Goal: Transaction & Acquisition: Obtain resource

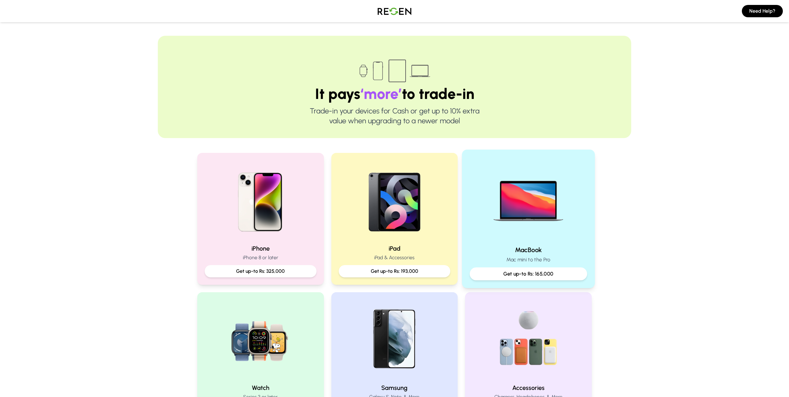
scroll to position [15, 0]
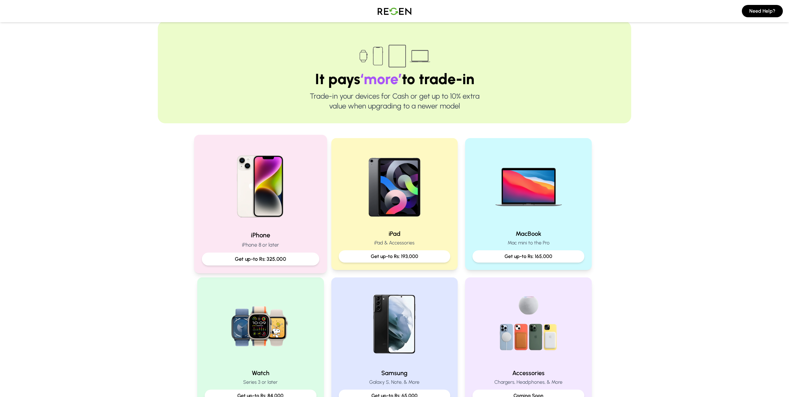
click at [287, 256] on p "Get up-to Rs: 325,000" at bounding box center [260, 259] width 107 height 8
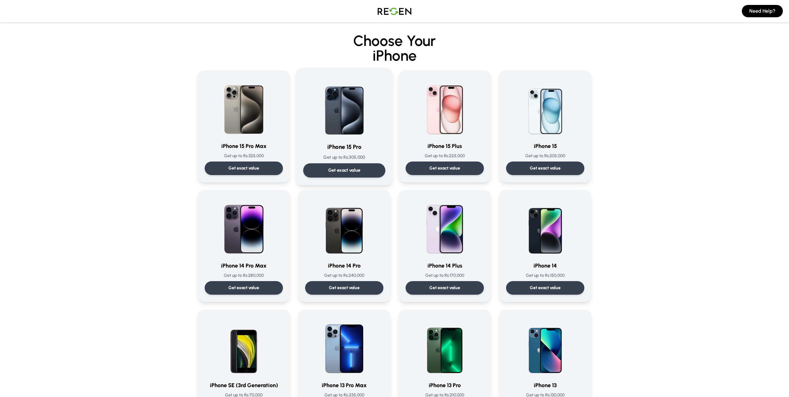
click at [349, 171] on p "Get exact value" at bounding box center [344, 170] width 32 height 6
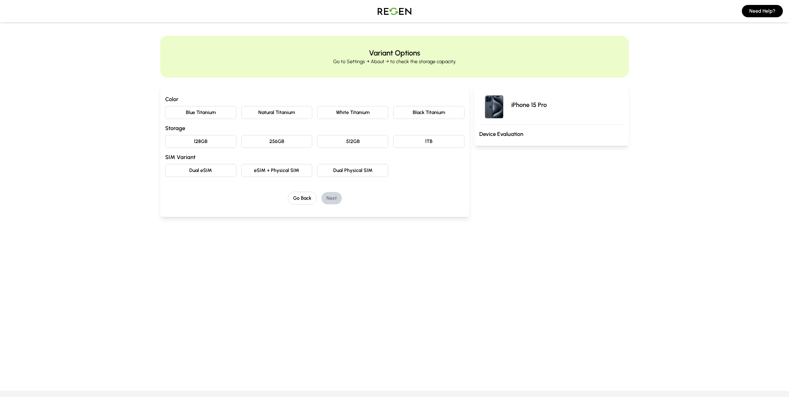
click at [282, 116] on button "Natural Titanium" at bounding box center [276, 112] width 71 height 13
click at [189, 137] on button "128GB" at bounding box center [200, 141] width 71 height 13
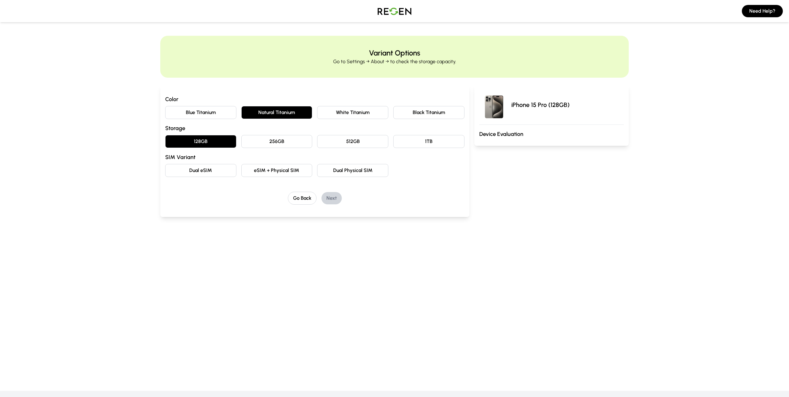
click at [290, 169] on button "eSIM + Physical SIM" at bounding box center [276, 170] width 71 height 13
click at [337, 198] on button "Next" at bounding box center [331, 198] width 20 height 12
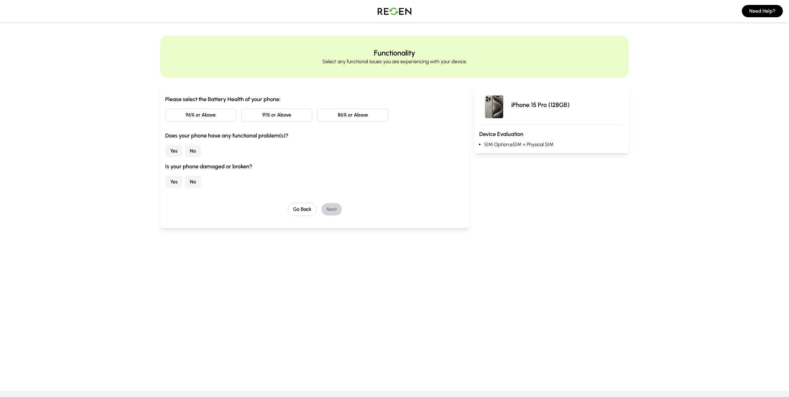
click at [283, 118] on button "91% or Above" at bounding box center [276, 114] width 71 height 13
click at [193, 148] on button "No" at bounding box center [193, 151] width 16 height 12
click at [197, 186] on button "No" at bounding box center [193, 182] width 16 height 12
click at [326, 208] on button "Next" at bounding box center [331, 209] width 20 height 12
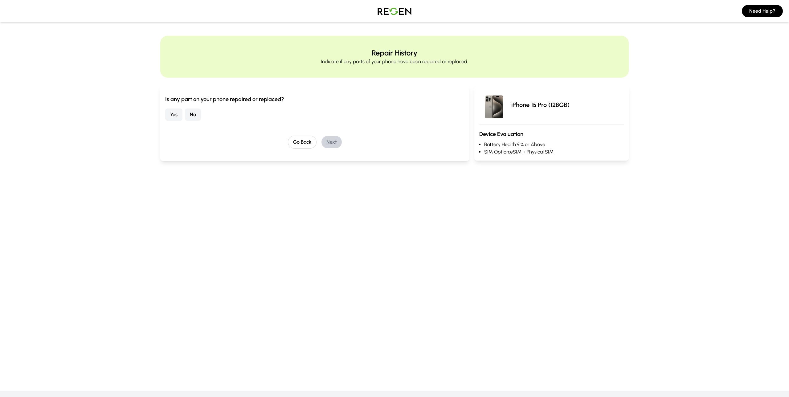
click at [193, 119] on button "No" at bounding box center [193, 114] width 16 height 12
click at [331, 141] on button "Next" at bounding box center [331, 142] width 20 height 12
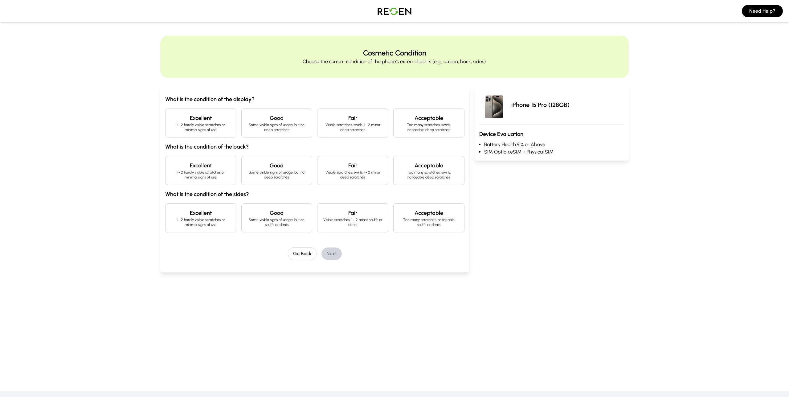
click at [225, 118] on h4 "Excellent" at bounding box center [200, 118] width 61 height 9
click at [219, 167] on h4 "Excellent" at bounding box center [200, 165] width 61 height 9
click at [218, 221] on p "1 - 2 hardly visible scratches or minimal signs of use" at bounding box center [200, 222] width 61 height 10
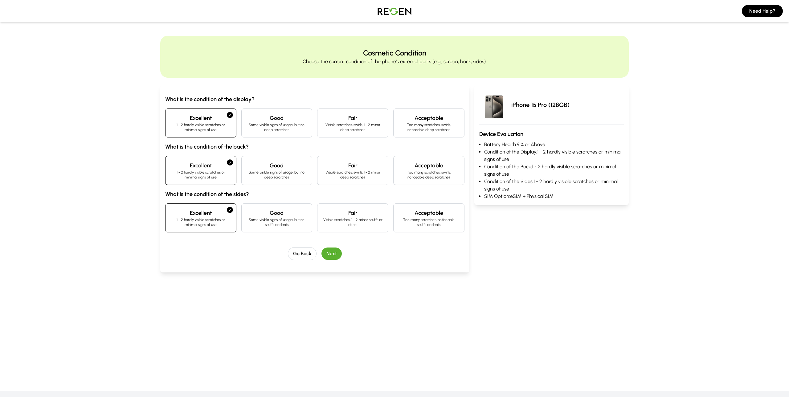
click at [340, 253] on button "Next" at bounding box center [331, 253] width 20 height 12
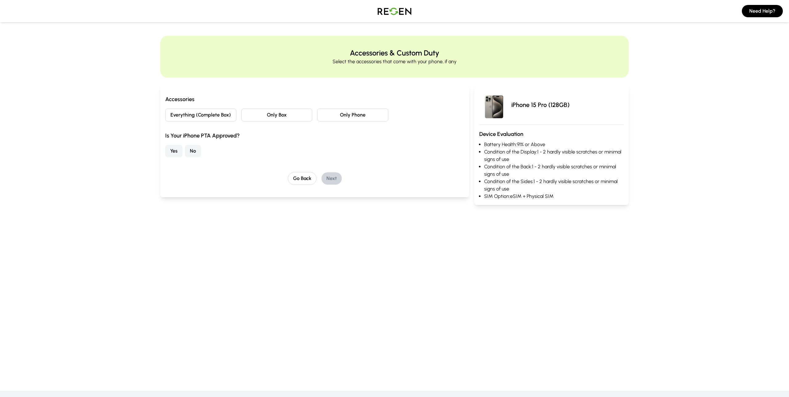
click at [357, 115] on button "Only Phone" at bounding box center [352, 114] width 71 height 13
click at [193, 151] on button "No" at bounding box center [193, 151] width 16 height 12
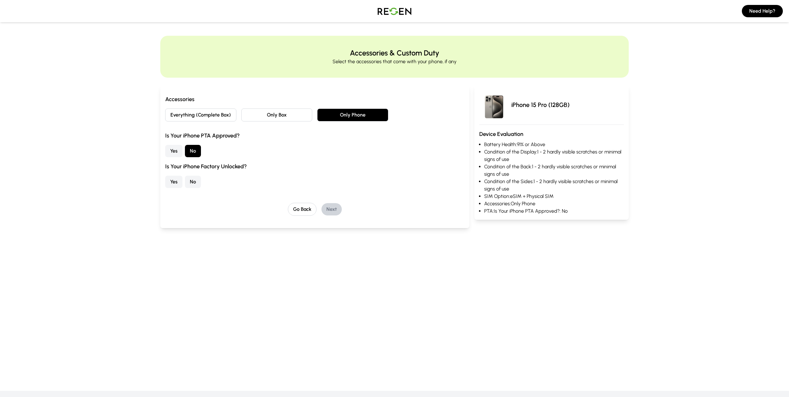
click at [168, 180] on button "Yes" at bounding box center [173, 182] width 17 height 12
click at [337, 210] on button "Next" at bounding box center [331, 209] width 20 height 12
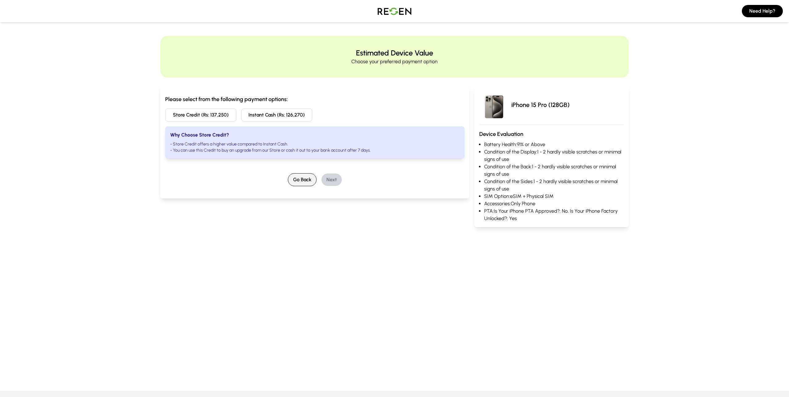
click at [298, 180] on button "Go Back" at bounding box center [302, 179] width 29 height 13
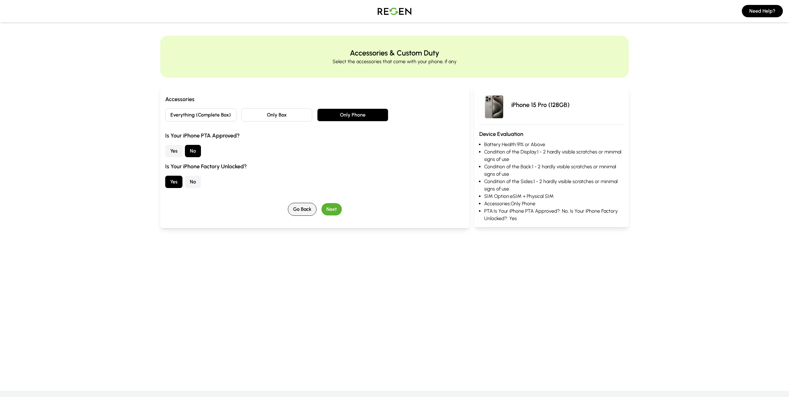
click at [304, 210] on button "Go Back" at bounding box center [302, 209] width 29 height 13
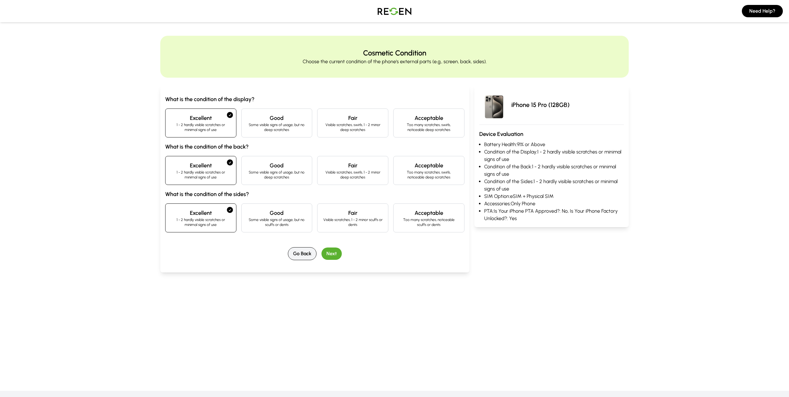
click at [304, 210] on h4 "Good" at bounding box center [276, 213] width 61 height 9
click at [304, 210] on icon at bounding box center [306, 210] width 6 height 6
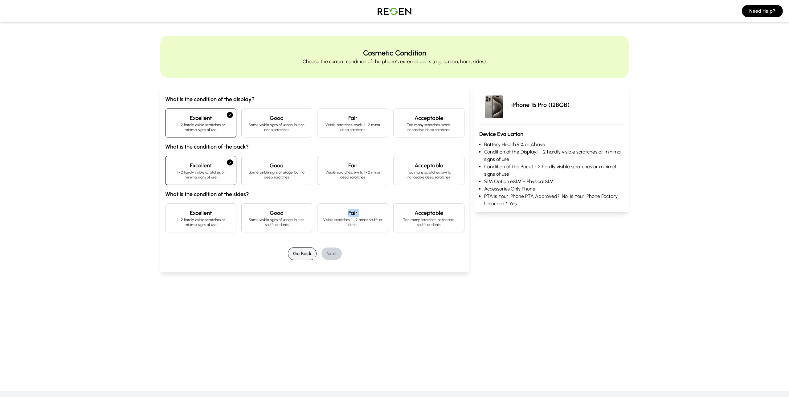
click at [307, 256] on button "Go Back" at bounding box center [302, 253] width 29 height 13
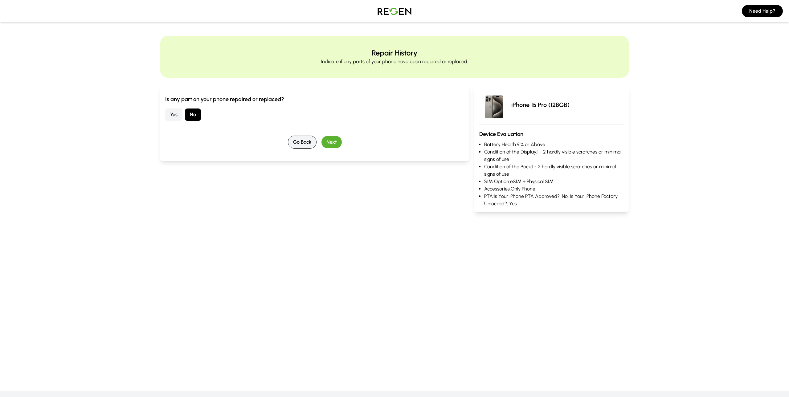
click at [304, 145] on button "Go Back" at bounding box center [302, 142] width 29 height 13
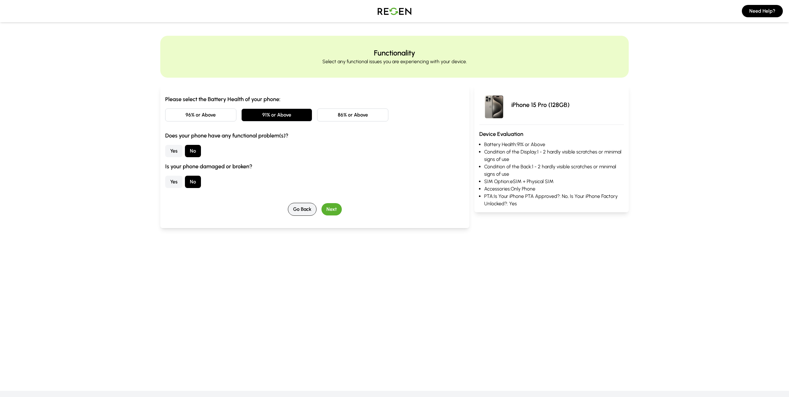
click at [299, 209] on button "Go Back" at bounding box center [302, 209] width 29 height 13
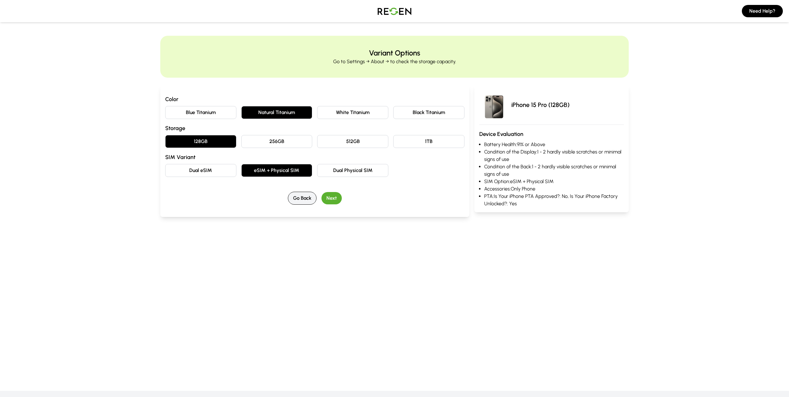
click at [303, 200] on button "Go Back" at bounding box center [302, 198] width 29 height 13
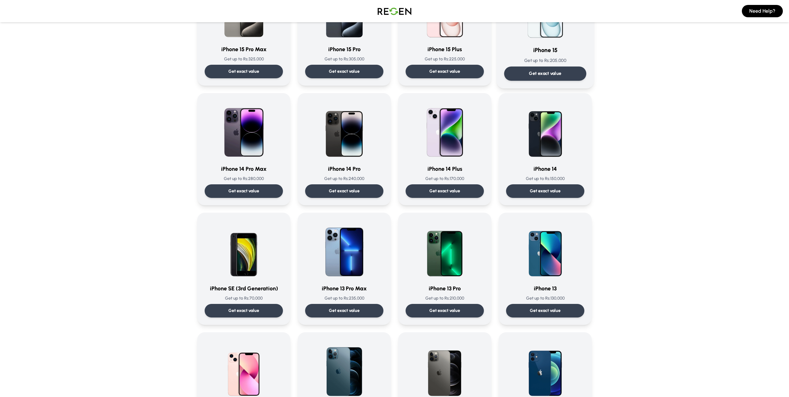
scroll to position [234, 0]
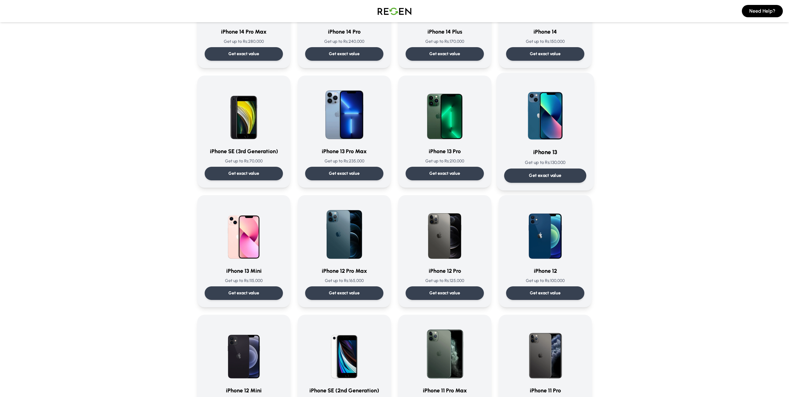
click at [551, 176] on p "Get exact value" at bounding box center [545, 175] width 32 height 6
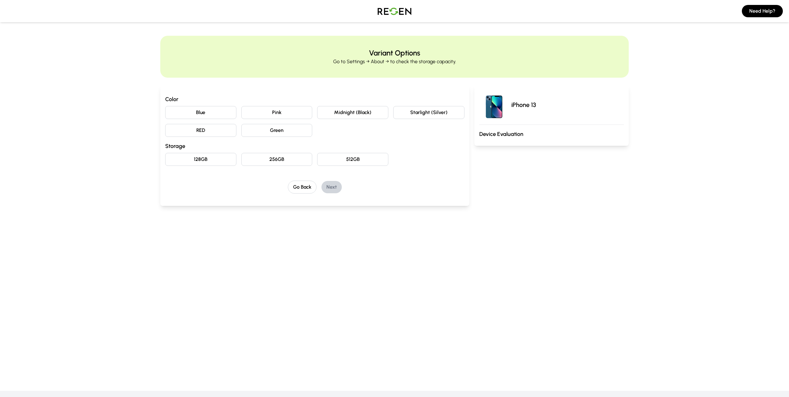
click at [275, 127] on button "Green" at bounding box center [276, 130] width 71 height 13
click at [222, 158] on button "128GB" at bounding box center [200, 159] width 71 height 13
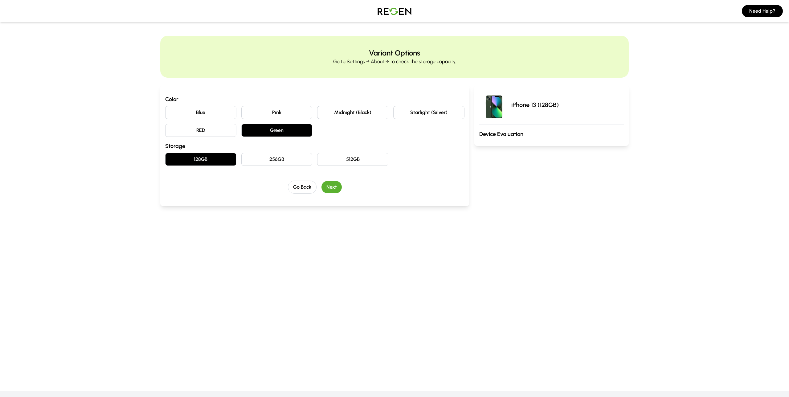
click at [334, 188] on button "Next" at bounding box center [331, 187] width 20 height 12
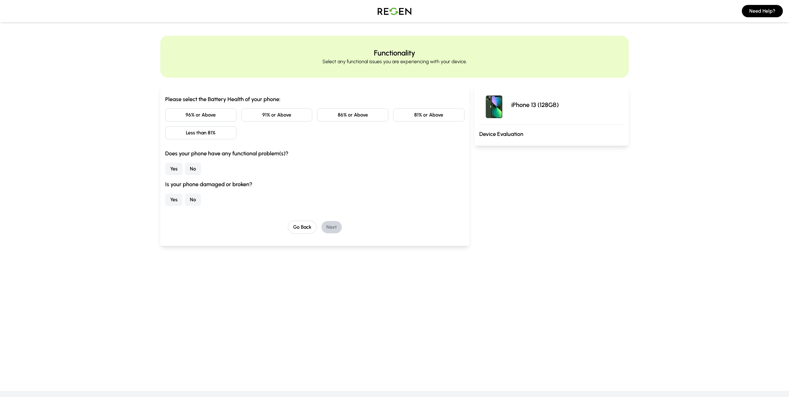
click at [349, 116] on button "86% or Above" at bounding box center [352, 114] width 71 height 13
click at [194, 170] on button "No" at bounding box center [193, 169] width 16 height 12
click at [167, 203] on button "Yes" at bounding box center [173, 199] width 17 height 12
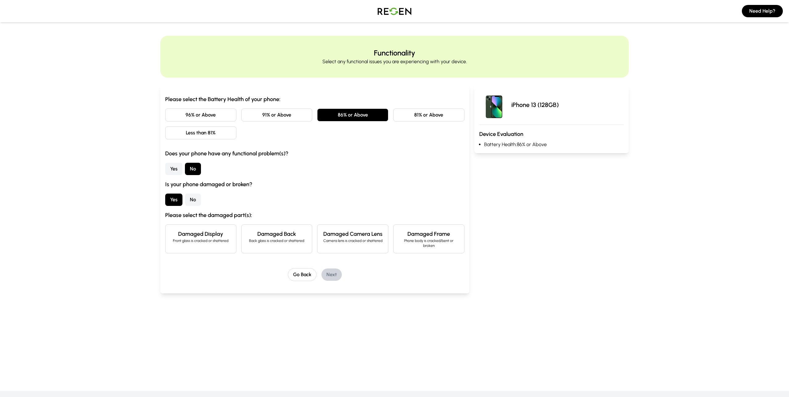
click at [201, 234] on h4 "Damaged Display" at bounding box center [200, 233] width 61 height 9
click at [339, 271] on button "Next" at bounding box center [331, 274] width 20 height 12
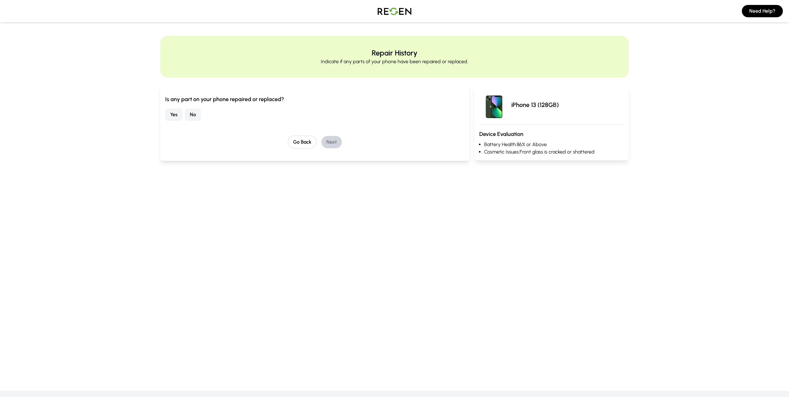
click at [200, 113] on button "No" at bounding box center [193, 114] width 16 height 12
click at [330, 142] on button "Next" at bounding box center [331, 142] width 20 height 12
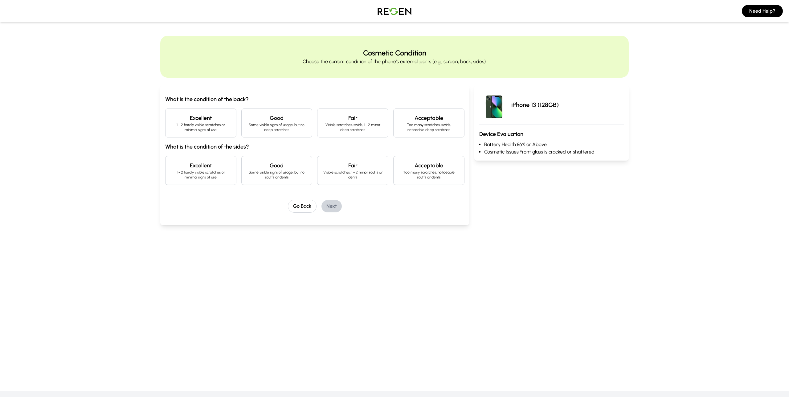
click at [212, 118] on h4 "Excellent" at bounding box center [200, 118] width 61 height 9
click at [266, 123] on p "Some visible signs of usage, but no deep scratches" at bounding box center [276, 127] width 61 height 10
click at [268, 170] on p "Some visible signs of usage, but no scuffs or dents" at bounding box center [276, 175] width 61 height 10
click at [341, 205] on button "Next" at bounding box center [331, 206] width 20 height 12
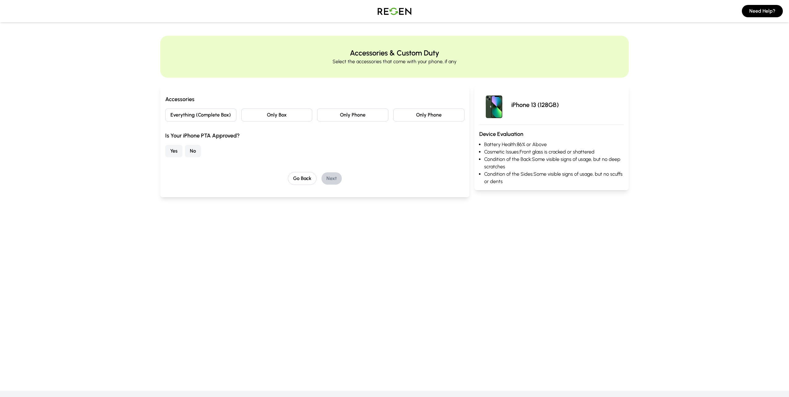
click at [362, 119] on button "Only Phone" at bounding box center [352, 114] width 71 height 13
click at [197, 153] on button "No" at bounding box center [193, 151] width 16 height 12
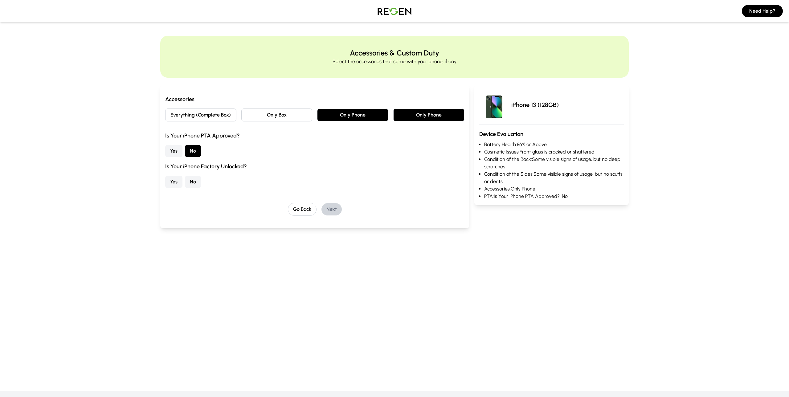
click at [170, 181] on button "Yes" at bounding box center [173, 182] width 17 height 12
click at [329, 212] on button "Next" at bounding box center [331, 209] width 20 height 12
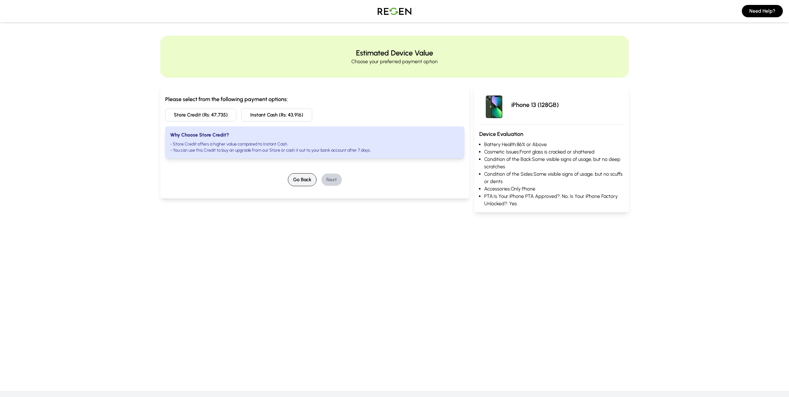
click at [304, 176] on button "Go Back" at bounding box center [302, 179] width 29 height 13
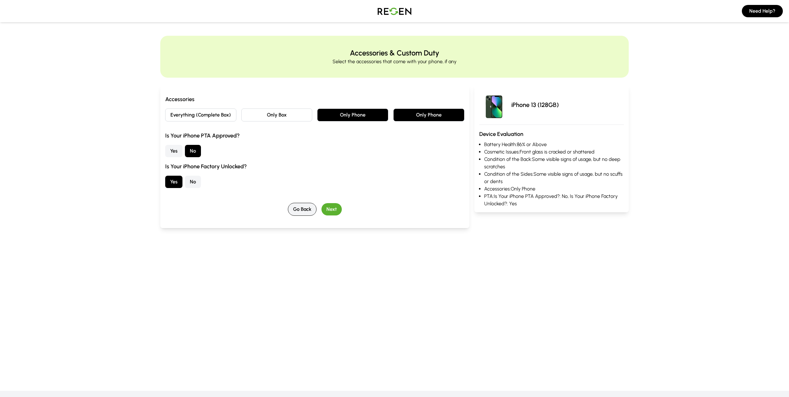
click at [305, 208] on button "Go Back" at bounding box center [302, 209] width 29 height 13
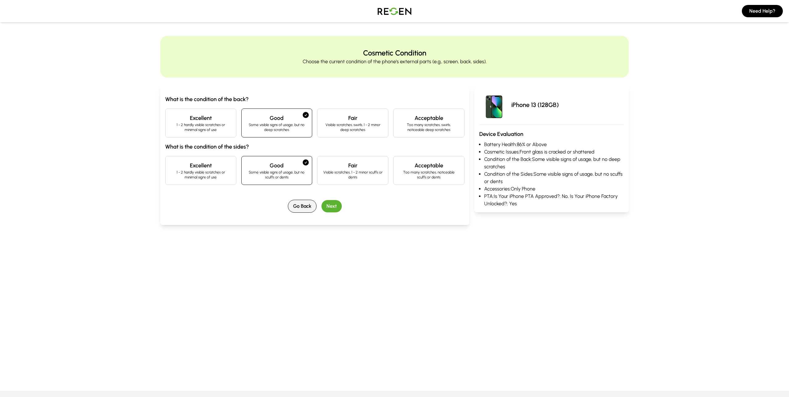
click at [305, 208] on button "Go Back" at bounding box center [302, 206] width 29 height 13
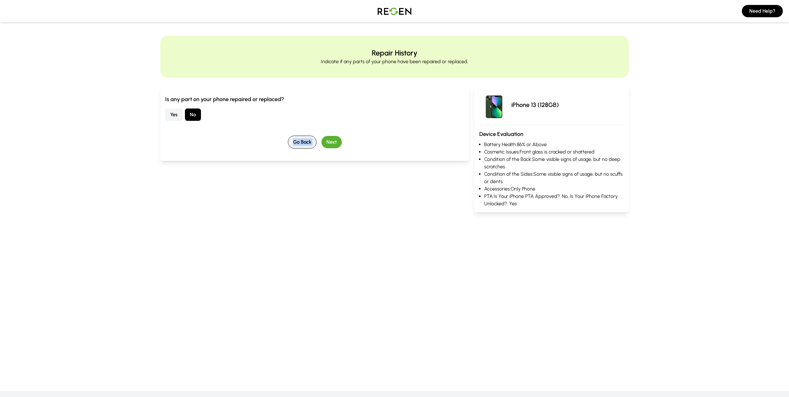
click at [305, 208] on div "Is any part on your phone repaired or replaced? Yes No Go Back Next" at bounding box center [314, 148] width 309 height 127
click at [390, 10] on img at bounding box center [394, 10] width 43 height 17
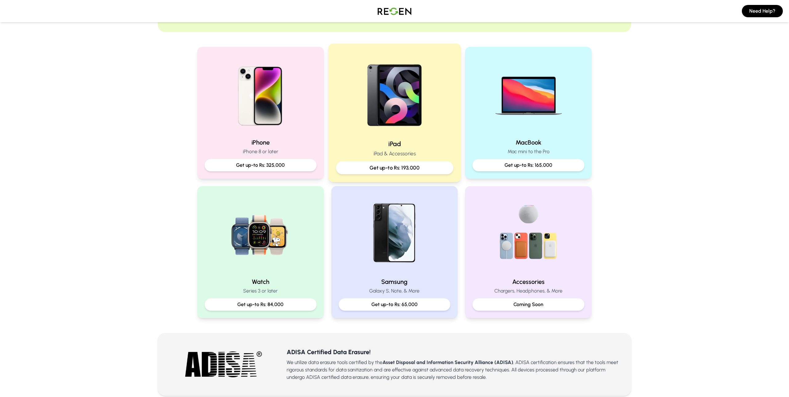
scroll to position [224, 0]
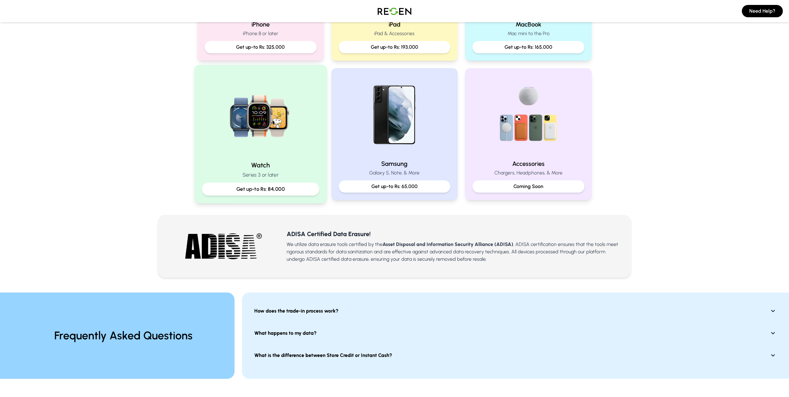
click at [273, 164] on h2 "Watch" at bounding box center [260, 164] width 117 height 9
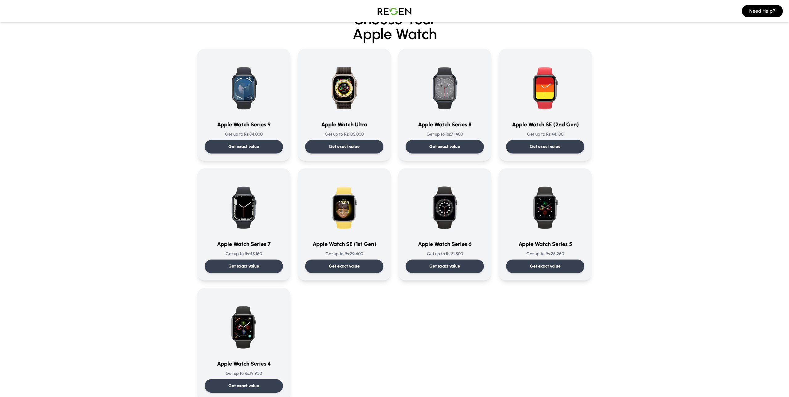
scroll to position [26, 0]
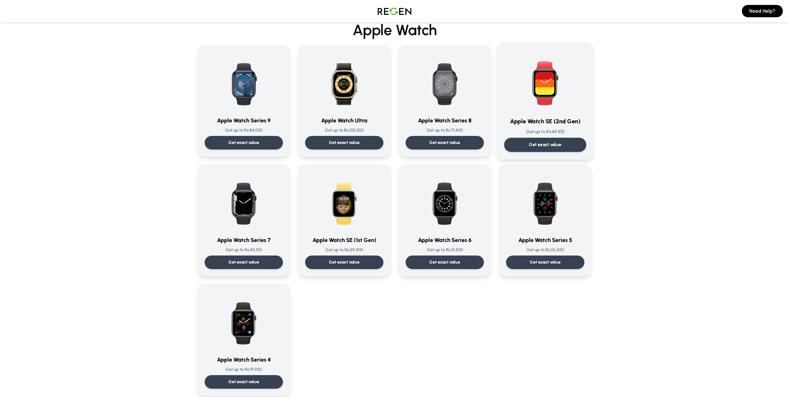
click at [563, 121] on h3 "Apple Watch SE (2nd Gen)" at bounding box center [545, 121] width 82 height 9
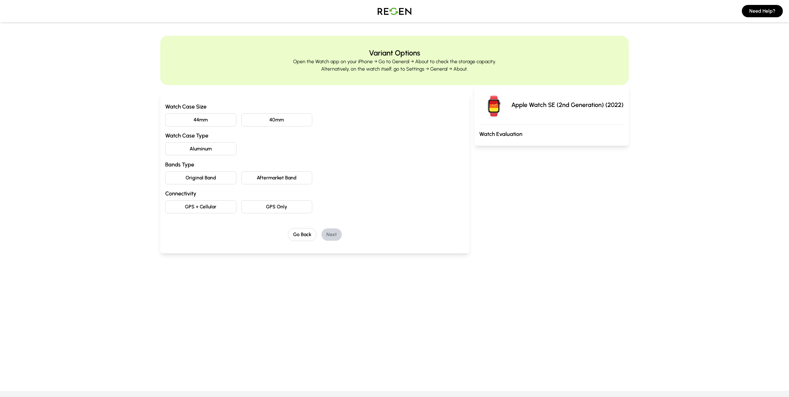
click at [215, 121] on button "44mm" at bounding box center [200, 119] width 71 height 13
click at [213, 156] on div "Watch Case Size 44mm 40mm Watch Case Type Aluminum Bands Type Original Band Aft…" at bounding box center [314, 157] width 299 height 111
click at [215, 153] on button "Aluminum" at bounding box center [200, 148] width 71 height 13
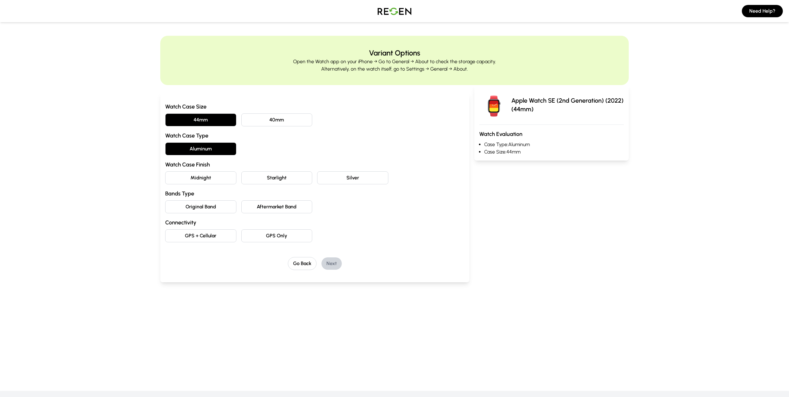
click at [202, 176] on button "Midnight" at bounding box center [200, 177] width 71 height 13
click at [287, 213] on div "Watch Case Size 44mm 40mm Watch Case Type Aluminum Watch Case Finish Midnight S…" at bounding box center [314, 172] width 299 height 140
click at [288, 208] on button "Aftermarket Band" at bounding box center [276, 206] width 71 height 13
click at [288, 241] on button "GPS Only" at bounding box center [276, 235] width 71 height 13
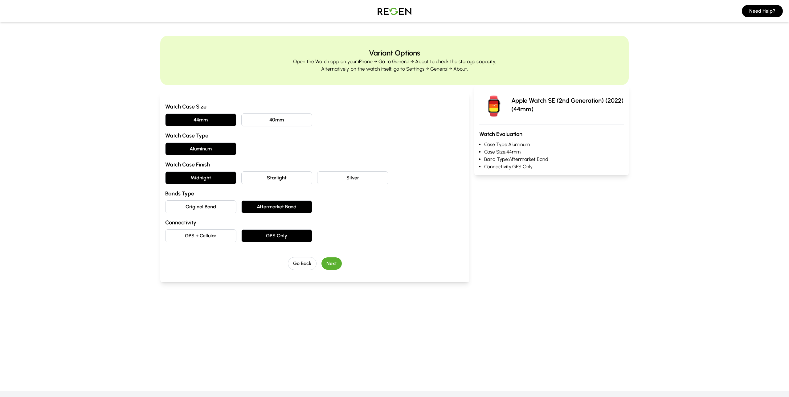
click at [336, 265] on button "Next" at bounding box center [331, 263] width 20 height 12
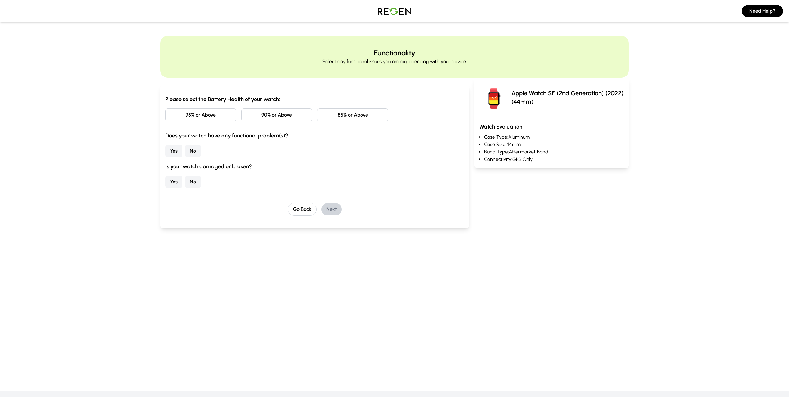
click at [231, 118] on button "95% or Above" at bounding box center [200, 114] width 71 height 13
click at [197, 150] on button "No" at bounding box center [193, 151] width 16 height 12
click at [195, 185] on button "No" at bounding box center [193, 182] width 16 height 12
click at [329, 206] on button "Next" at bounding box center [331, 209] width 20 height 12
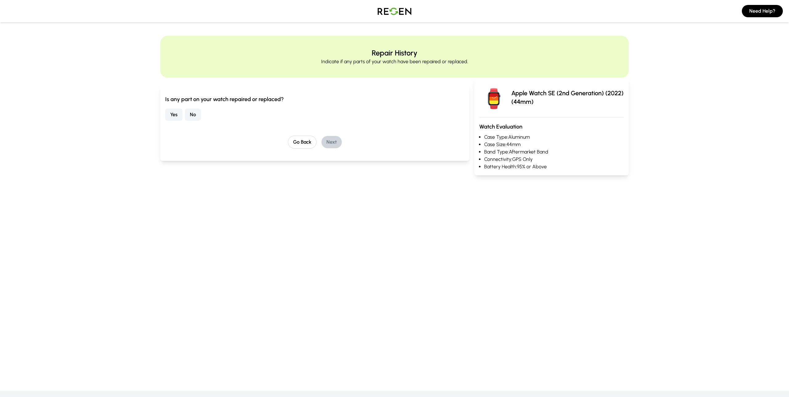
click at [190, 116] on button "No" at bounding box center [193, 114] width 16 height 12
click at [331, 140] on button "Next" at bounding box center [331, 142] width 20 height 12
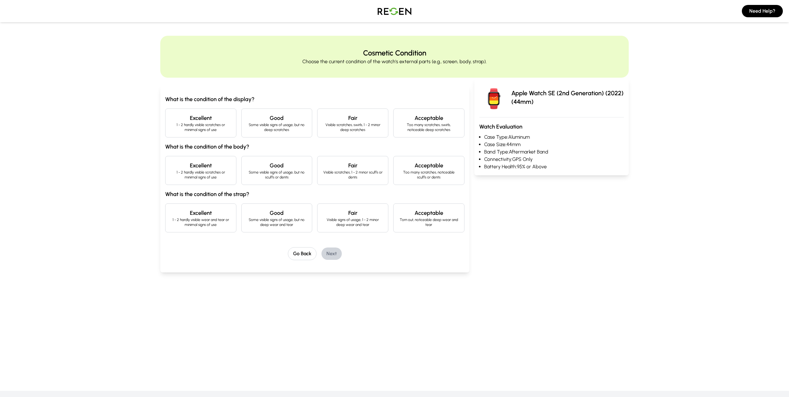
click at [221, 112] on div "Excellent 1 - 2 hardly visible scratches or minimal signs of use" at bounding box center [200, 122] width 71 height 29
click at [219, 159] on div "Excellent 1 - 2 hardly visible scratches or minimal signs of use" at bounding box center [200, 170] width 71 height 29
click at [221, 219] on p "1 - 2 hardly visible wear and tear or minimal signs of use" at bounding box center [200, 222] width 61 height 10
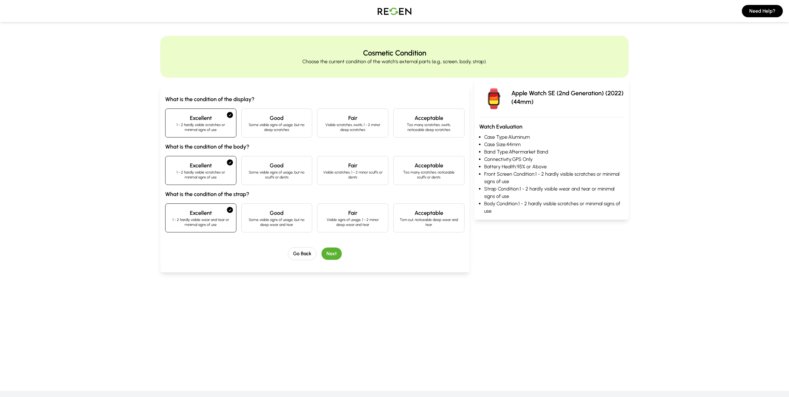
click at [329, 252] on button "Next" at bounding box center [331, 253] width 20 height 12
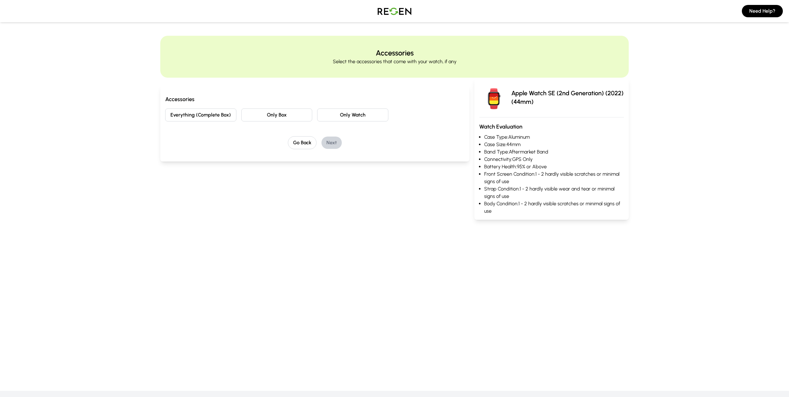
click at [342, 113] on button "Only Watch" at bounding box center [352, 114] width 71 height 13
click at [336, 144] on button "Next" at bounding box center [331, 142] width 20 height 12
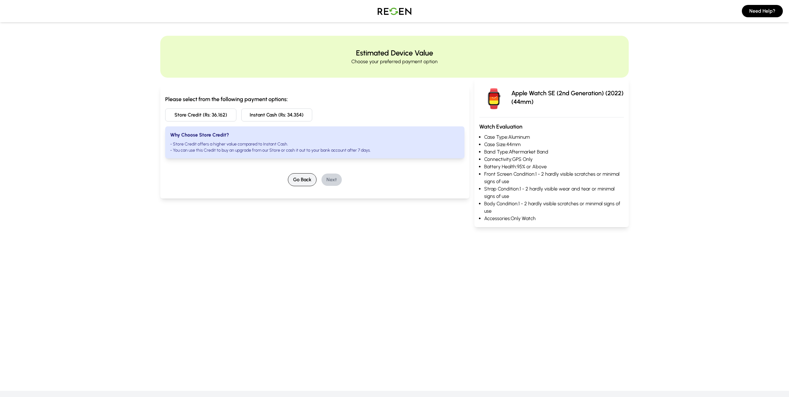
click at [308, 178] on button "Go Back" at bounding box center [302, 179] width 29 height 13
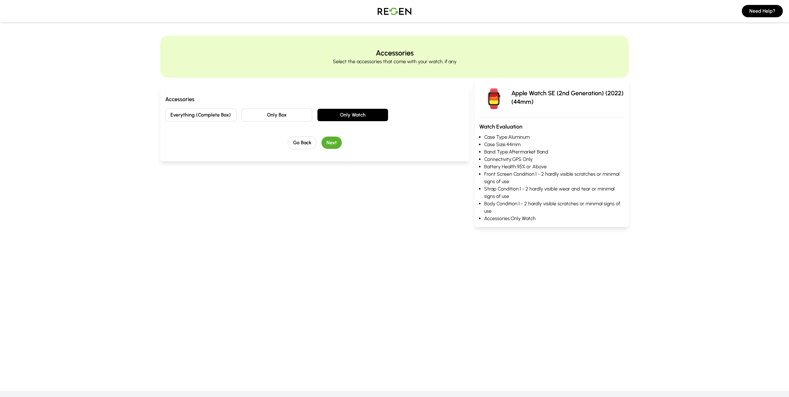
click at [189, 115] on button "Everything (Complete Box)" at bounding box center [200, 114] width 71 height 13
click at [335, 141] on button "Next" at bounding box center [331, 142] width 20 height 12
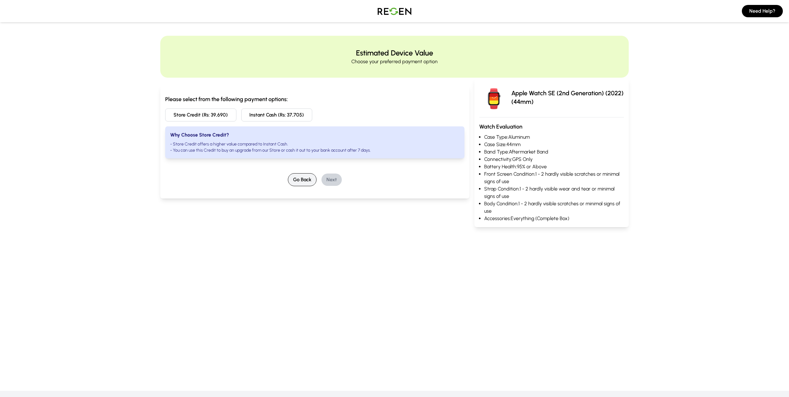
click at [296, 178] on button "Go Back" at bounding box center [302, 179] width 29 height 13
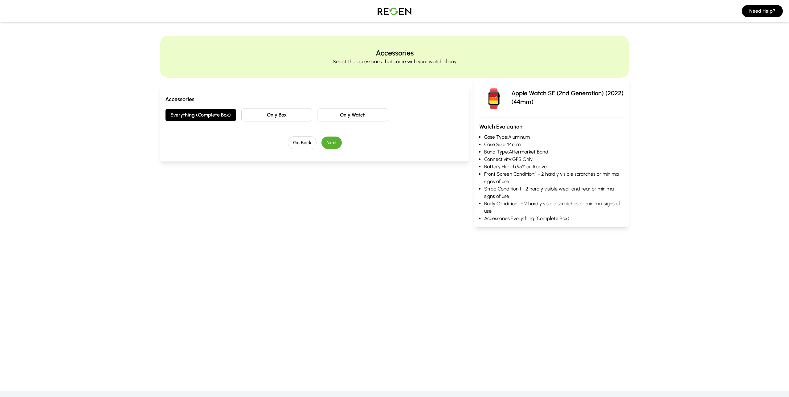
click at [282, 115] on button "Only Box" at bounding box center [276, 114] width 71 height 13
click at [337, 116] on button "Only Watch" at bounding box center [352, 114] width 71 height 13
click at [331, 144] on button "Next" at bounding box center [331, 142] width 20 height 12
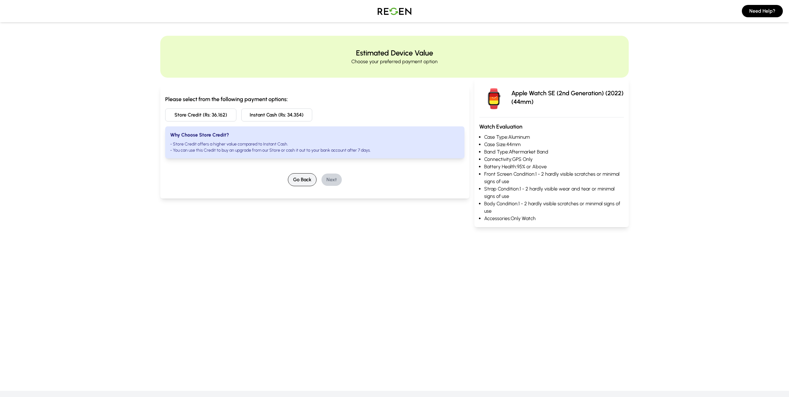
click at [313, 180] on button "Go Back" at bounding box center [302, 179] width 29 height 13
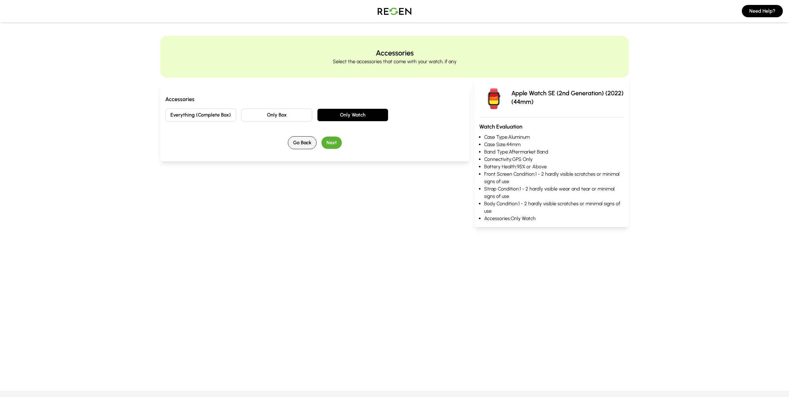
click at [301, 143] on button "Go Back" at bounding box center [302, 142] width 29 height 13
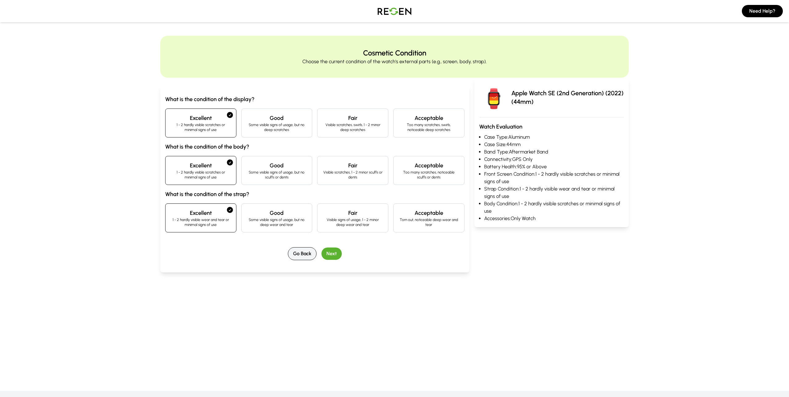
click at [304, 250] on button "Go Back" at bounding box center [302, 253] width 29 height 13
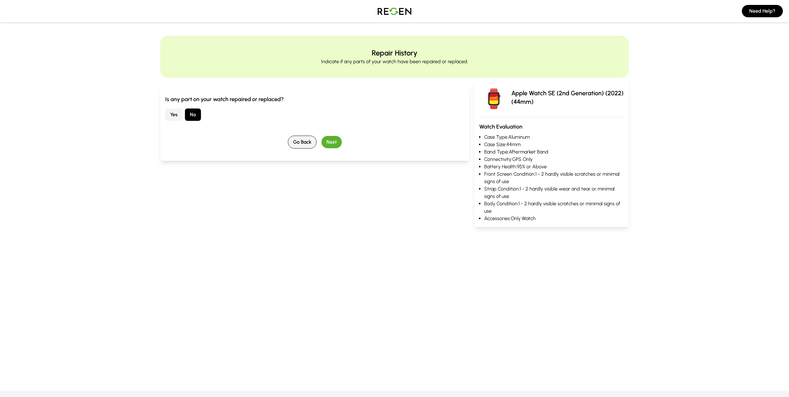
click at [306, 141] on button "Go Back" at bounding box center [302, 142] width 29 height 13
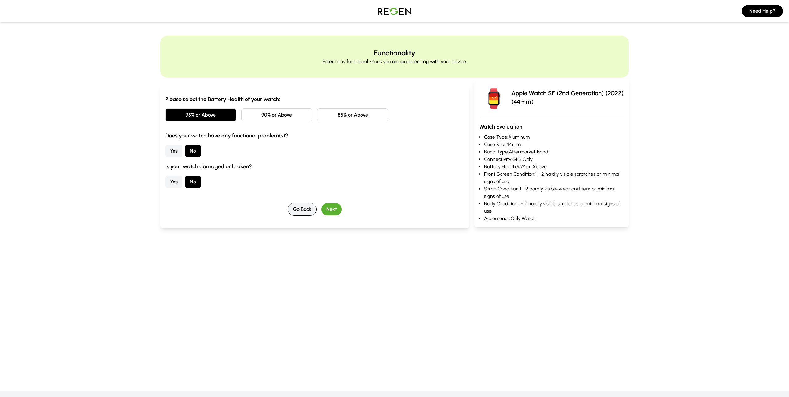
click at [298, 209] on button "Go Back" at bounding box center [302, 209] width 29 height 13
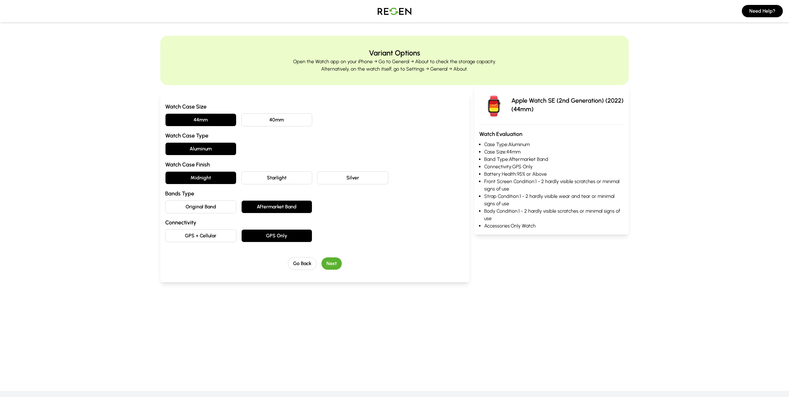
click at [195, 204] on button "Original Band" at bounding box center [200, 206] width 71 height 13
click at [334, 261] on button "Next" at bounding box center [331, 263] width 20 height 12
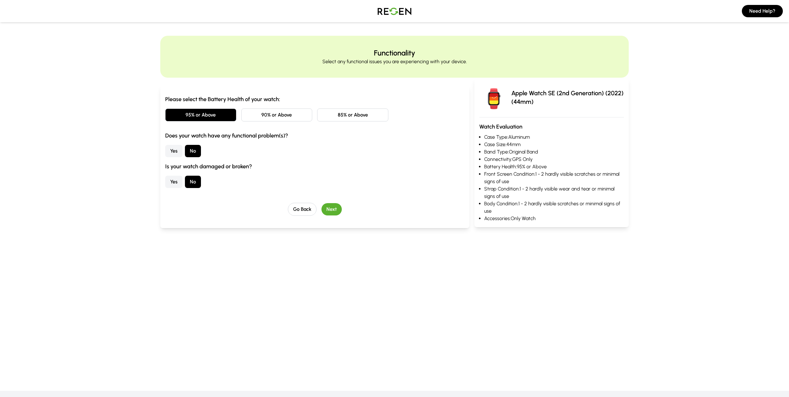
click at [334, 210] on button "Next" at bounding box center [331, 209] width 20 height 12
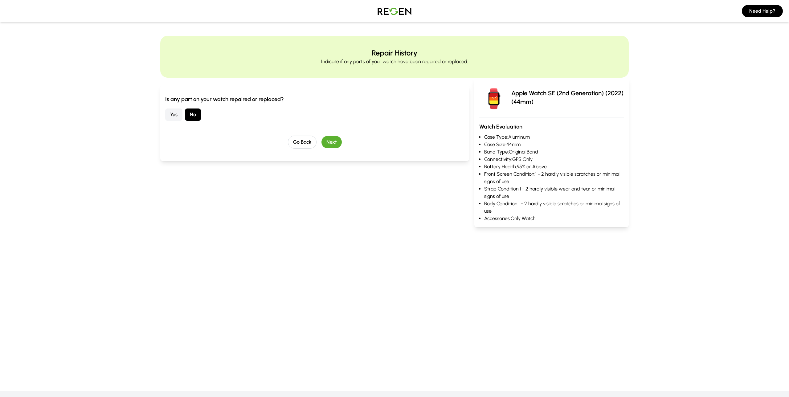
click at [337, 144] on button "Next" at bounding box center [331, 142] width 20 height 12
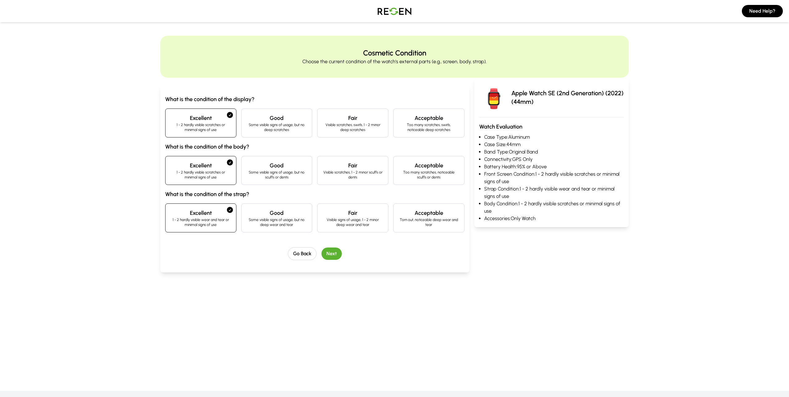
click at [338, 258] on button "Next" at bounding box center [331, 253] width 20 height 12
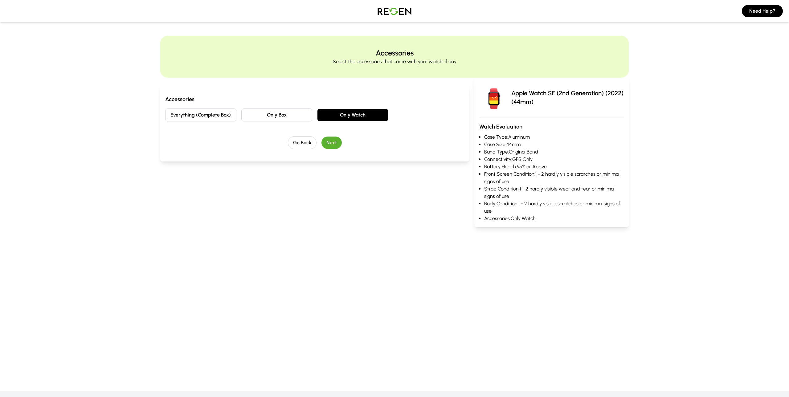
click at [332, 140] on button "Next" at bounding box center [331, 142] width 20 height 12
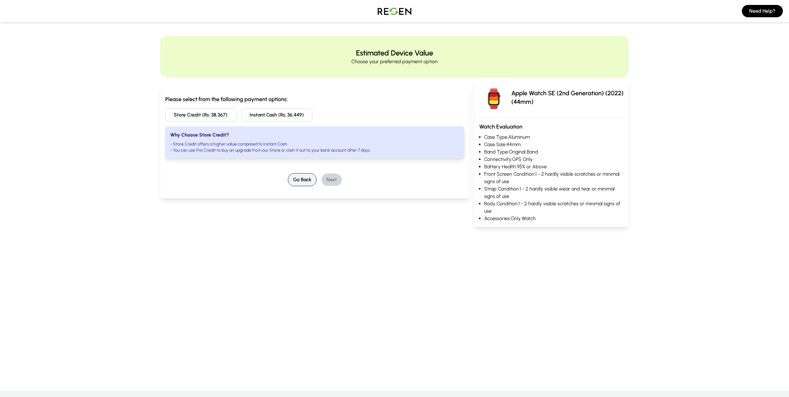
click at [312, 181] on button "Go Back" at bounding box center [302, 179] width 29 height 13
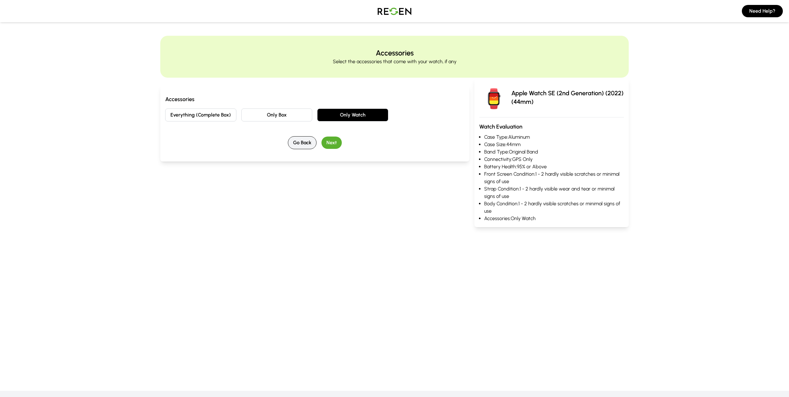
click at [298, 145] on button "Go Back" at bounding box center [302, 142] width 29 height 13
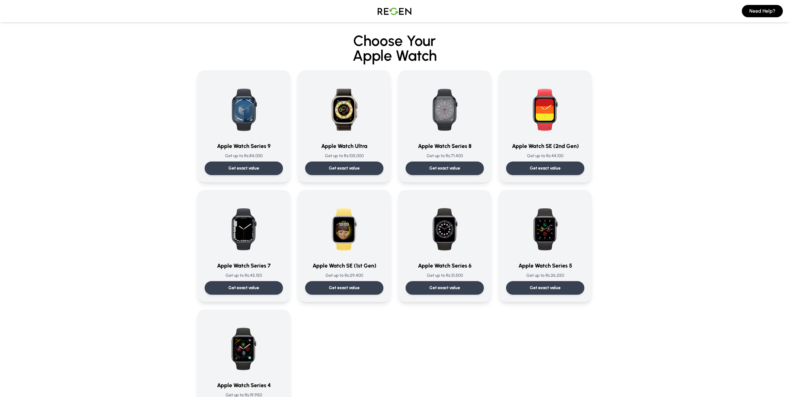
click at [390, 5] on img at bounding box center [394, 10] width 43 height 17
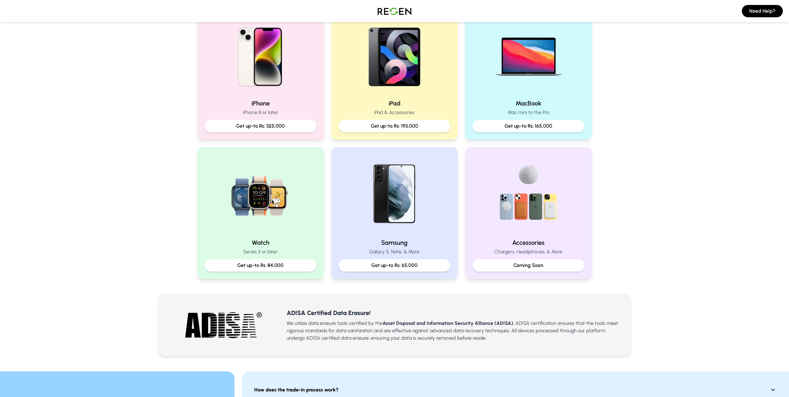
scroll to position [170, 0]
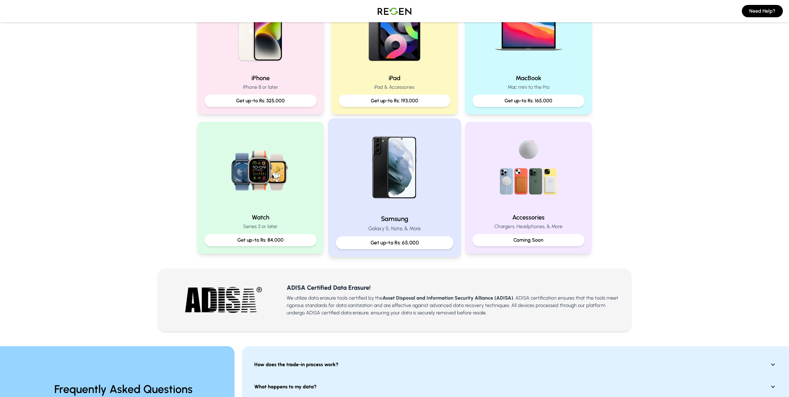
click at [416, 242] on p "Get up-to Rs: 65,000" at bounding box center [394, 243] width 107 height 8
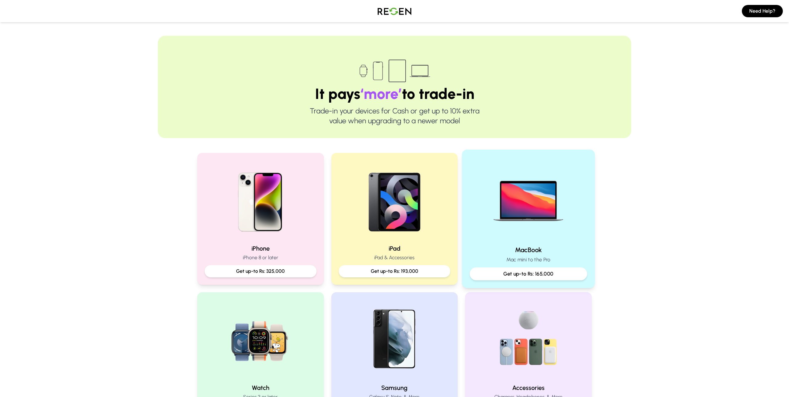
click at [521, 207] on img at bounding box center [528, 198] width 83 height 83
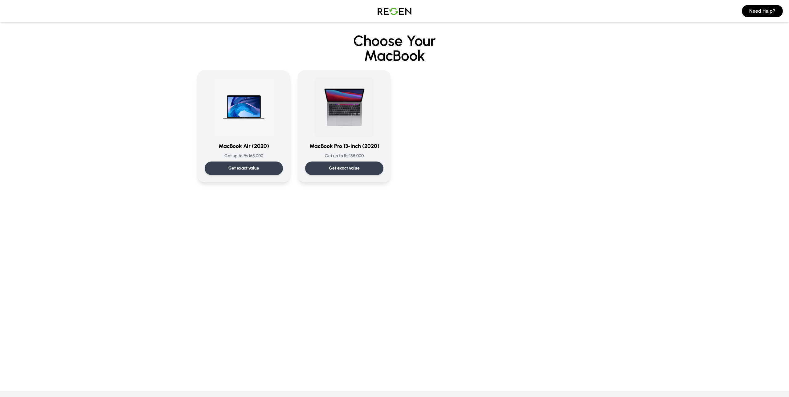
scroll to position [8, 0]
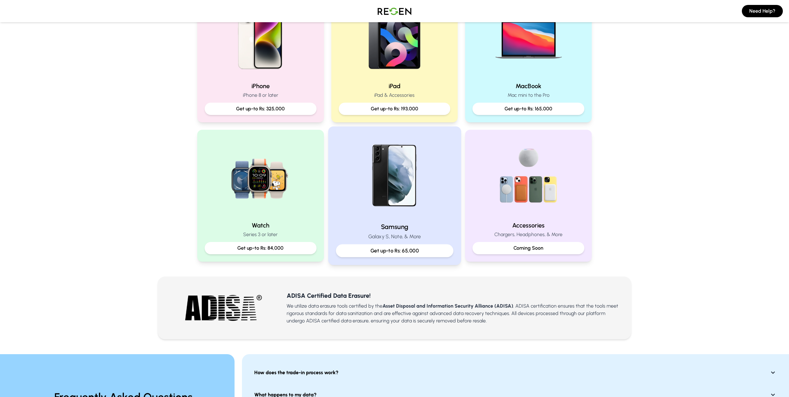
scroll to position [170, 0]
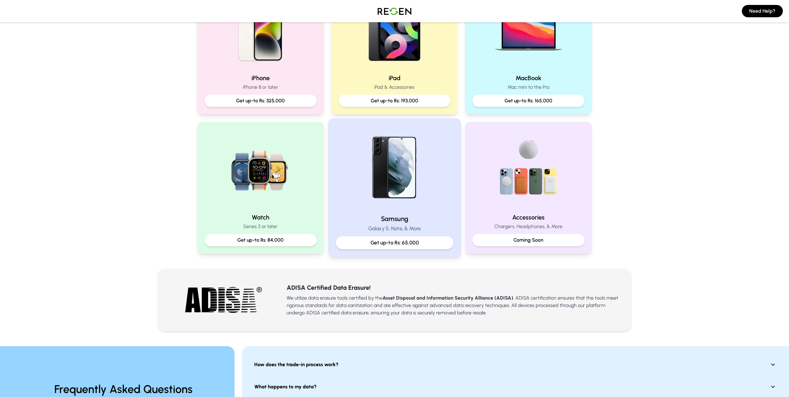
click at [413, 246] on p "Get up-to Rs: 65,000" at bounding box center [394, 243] width 107 height 8
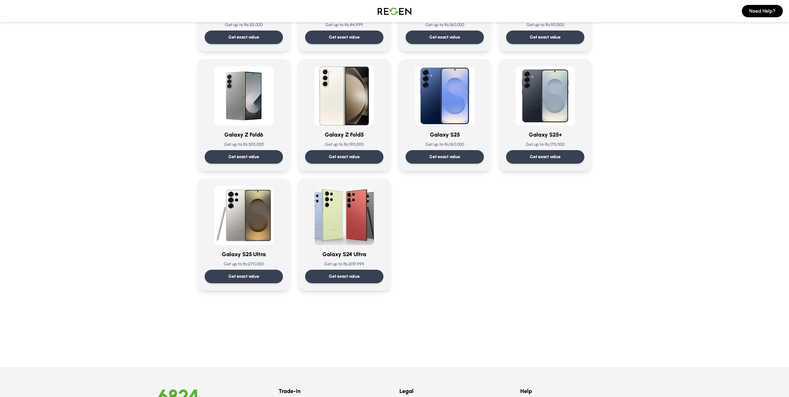
scroll to position [880, 0]
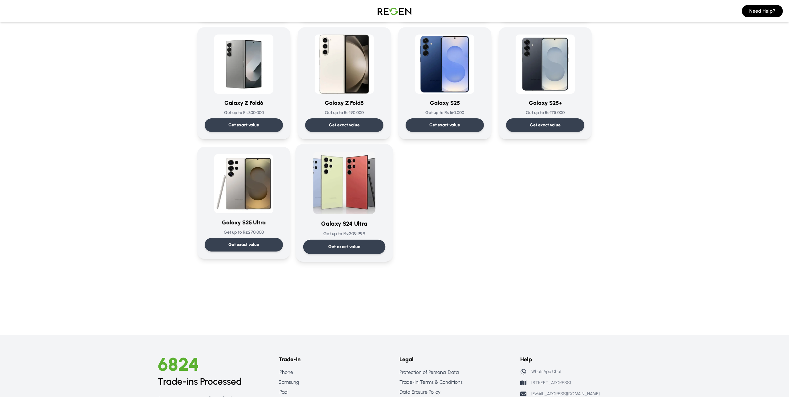
click at [368, 243] on div "Get exact value" at bounding box center [344, 247] width 82 height 14
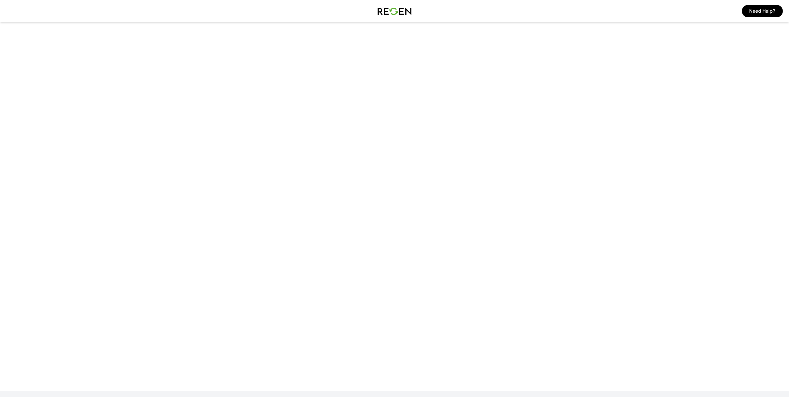
scroll to position [8, 0]
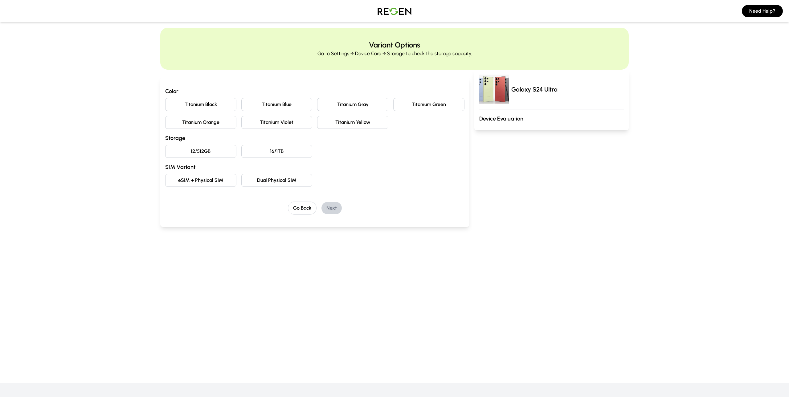
click at [207, 104] on button "Titanium Black" at bounding box center [200, 104] width 71 height 13
click at [206, 153] on button "12/512GB" at bounding box center [200, 151] width 71 height 13
click at [213, 184] on button "eSIM + Physical SIM" at bounding box center [200, 180] width 71 height 13
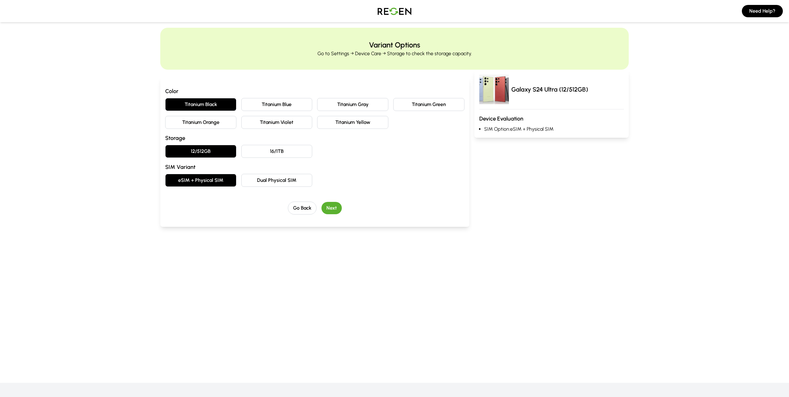
click at [337, 208] on button "Next" at bounding box center [331, 208] width 20 height 12
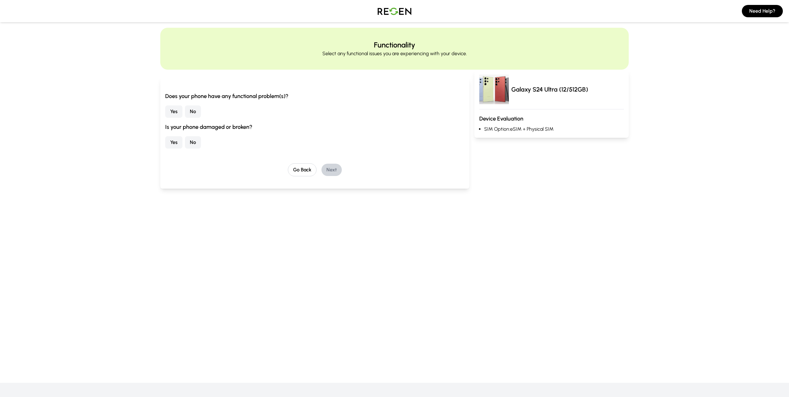
click at [199, 111] on button "No" at bounding box center [193, 111] width 16 height 12
click at [196, 147] on button "No" at bounding box center [193, 142] width 16 height 12
click at [327, 167] on button "Next" at bounding box center [331, 170] width 20 height 12
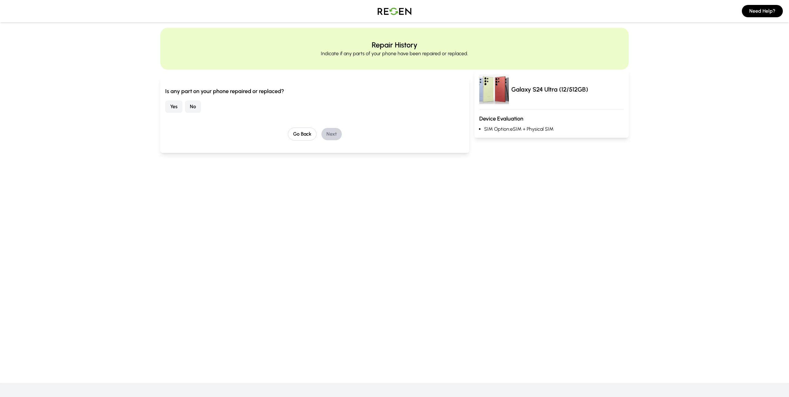
click at [192, 105] on button "No" at bounding box center [193, 106] width 16 height 12
click at [334, 132] on button "Next" at bounding box center [331, 134] width 20 height 12
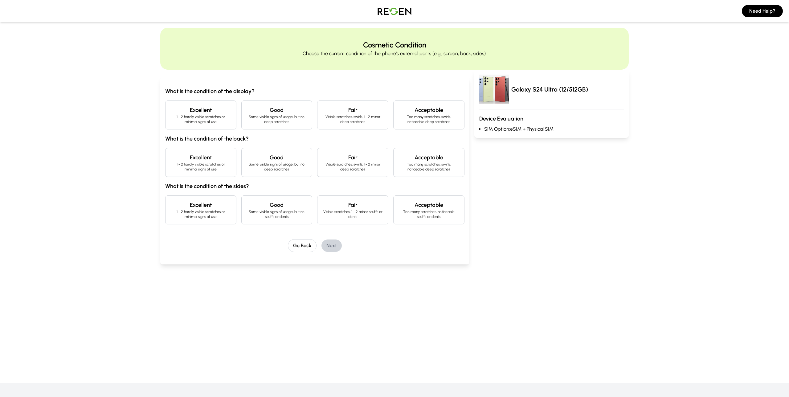
click at [193, 108] on h4 "Excellent" at bounding box center [200, 110] width 61 height 9
click at [197, 173] on div "Excellent 1 - 2 hardly visible scratches or minimal signs of use" at bounding box center [200, 162] width 71 height 29
drag, startPoint x: 206, startPoint y: 214, endPoint x: 295, endPoint y: 242, distance: 93.2
click at [206, 214] on p "1 - 2 hardly visible scratches or minimal signs of use" at bounding box center [200, 214] width 61 height 10
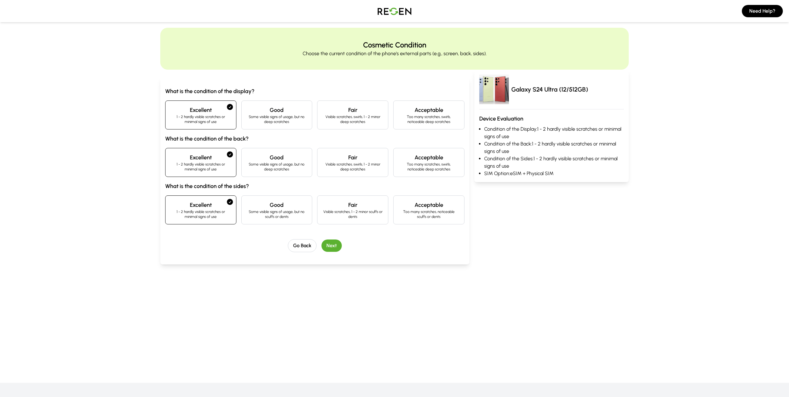
click at [333, 246] on button "Next" at bounding box center [331, 245] width 20 height 12
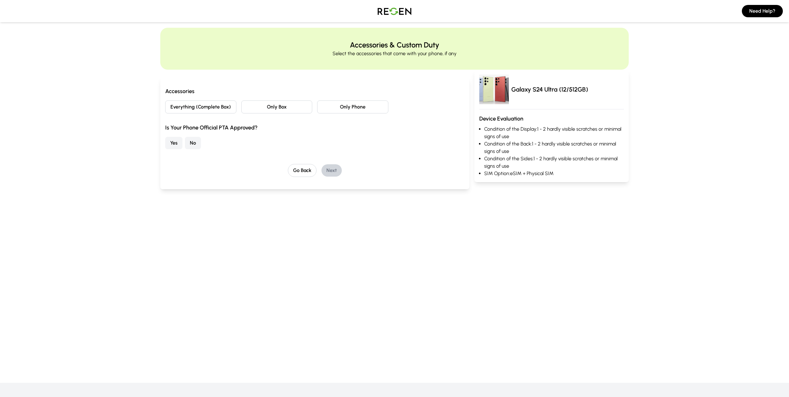
click at [199, 107] on button "Everything (Complete Box)" at bounding box center [200, 106] width 71 height 13
click at [172, 143] on button "Yes" at bounding box center [173, 143] width 17 height 12
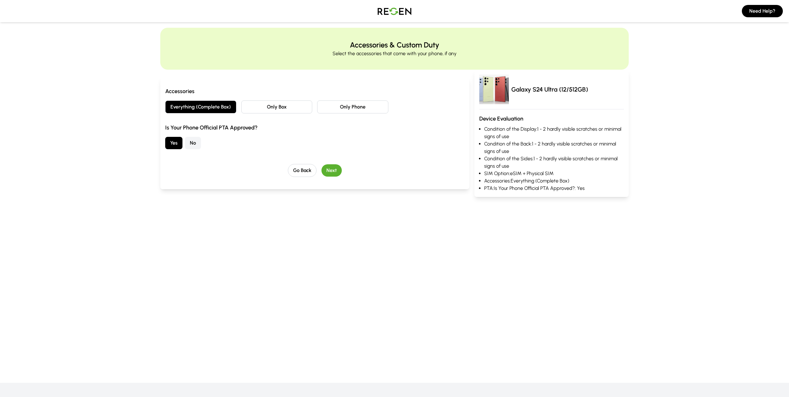
click at [336, 168] on button "Next" at bounding box center [331, 170] width 20 height 12
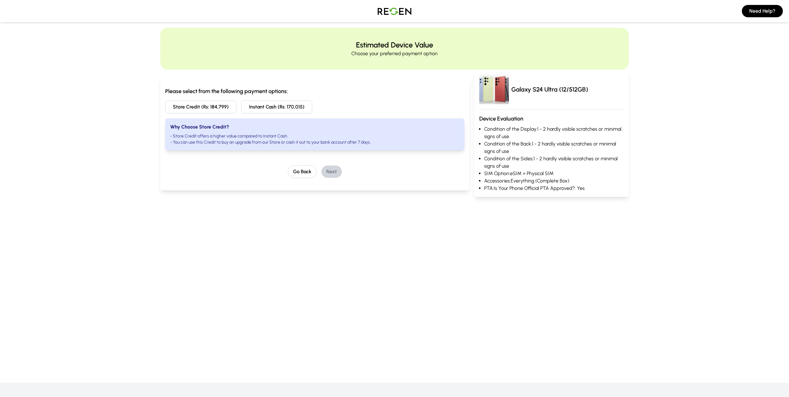
click at [218, 105] on button "Store Credit (Rs: 184,799)" at bounding box center [200, 106] width 71 height 13
